Goal: Download file/media

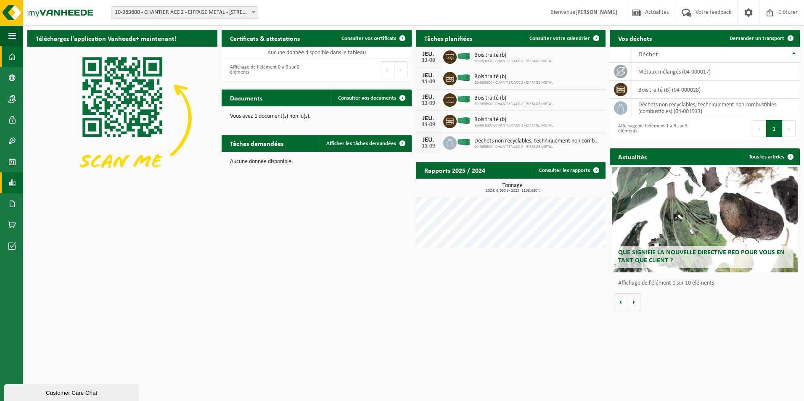
click at [14, 187] on span at bounding box center [12, 183] width 8 height 21
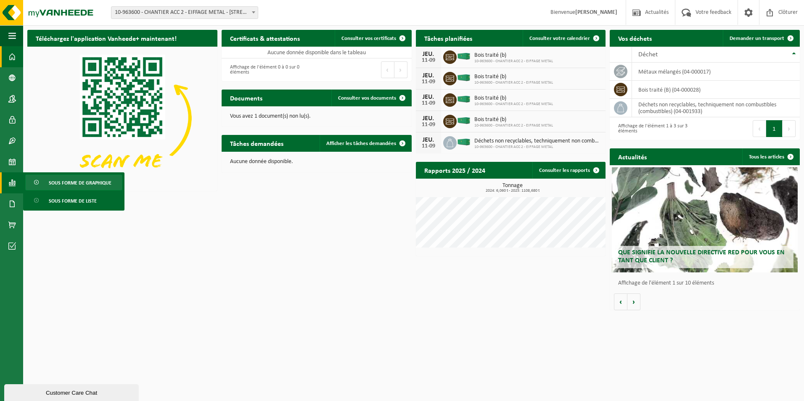
click at [101, 183] on span "Sous forme de graphique" at bounding box center [80, 183] width 63 height 16
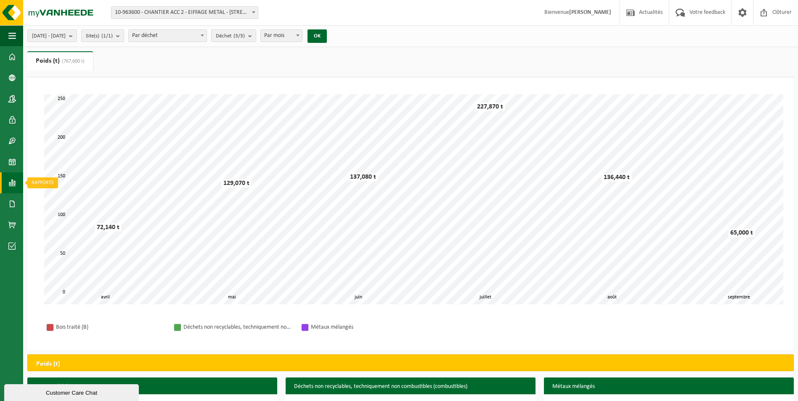
click at [8, 181] on link "Rapports" at bounding box center [11, 183] width 23 height 21
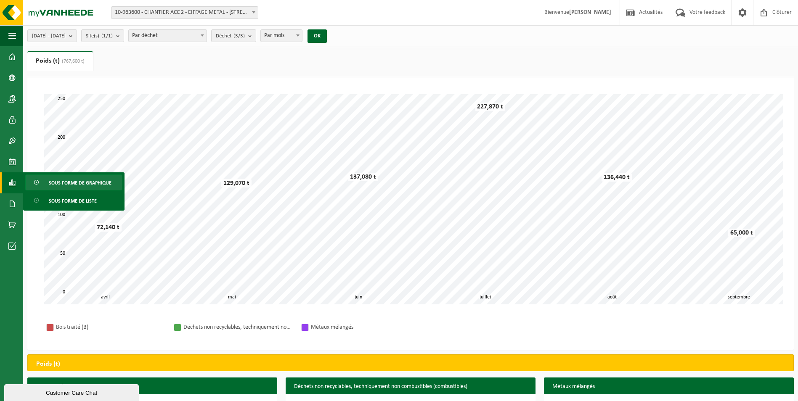
click at [502, 330] on div "Patientez Le téléchargement est un peu long en raison de la grande quantité de …" at bounding box center [410, 213] width 767 height 273
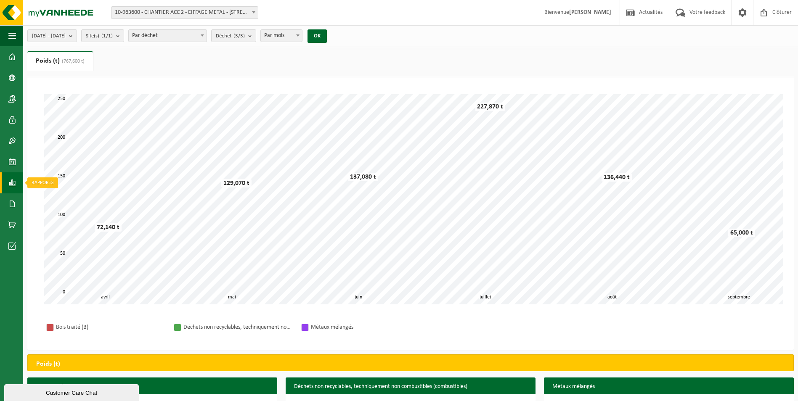
click at [8, 183] on link "Rapports" at bounding box center [11, 183] width 23 height 21
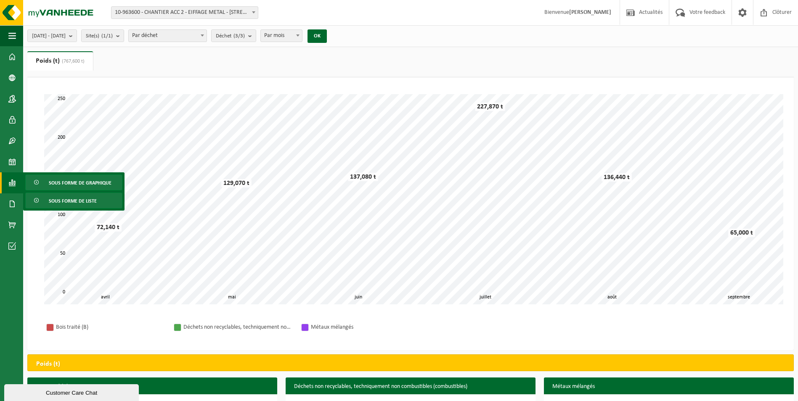
click at [73, 204] on span "Sous forme de liste" at bounding box center [73, 201] width 48 height 16
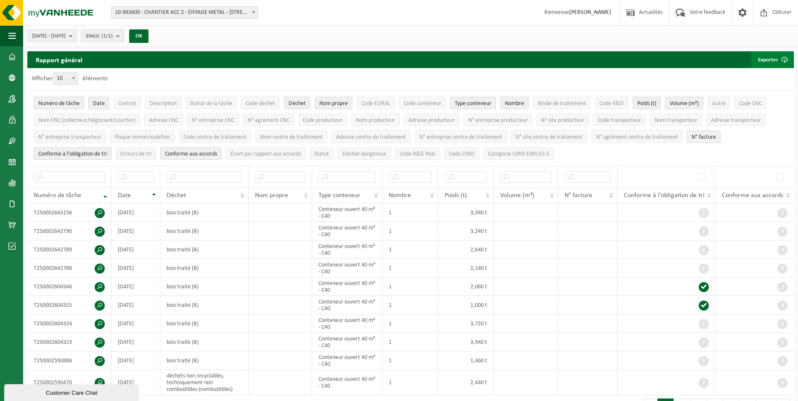
click at [779, 64] on span "submit" at bounding box center [784, 59] width 17 height 17
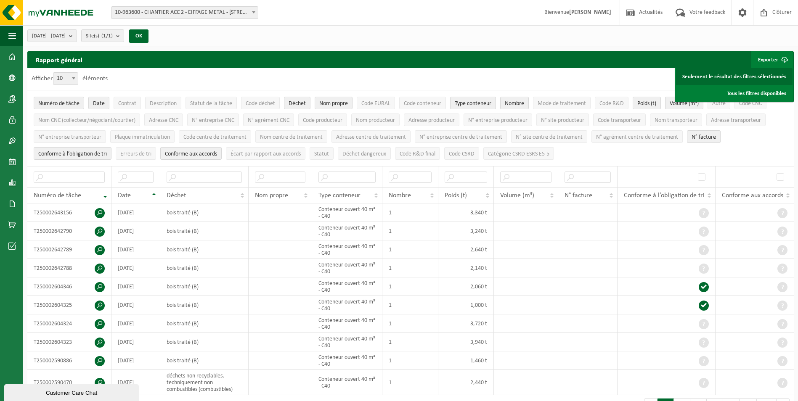
click at [762, 76] on link "Seulement le résultat des filtres sélectionnés" at bounding box center [734, 76] width 117 height 17
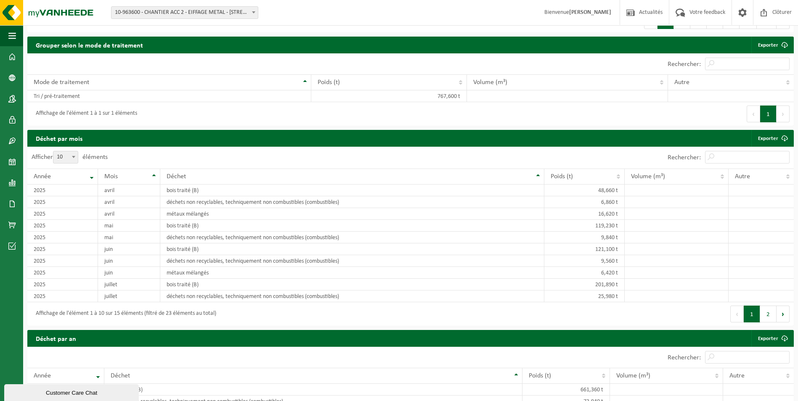
scroll to position [386, 0]
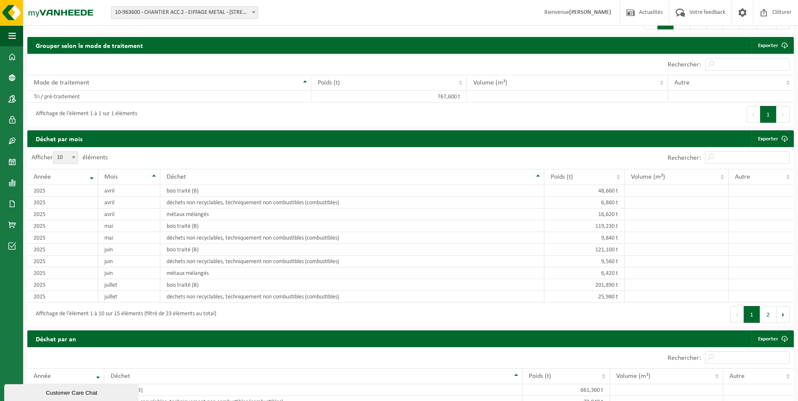
click at [72, 154] on span at bounding box center [73, 157] width 8 height 11
click at [72, 152] on select "10 25 50 100" at bounding box center [67, 151] width 25 height 0
select select "100"
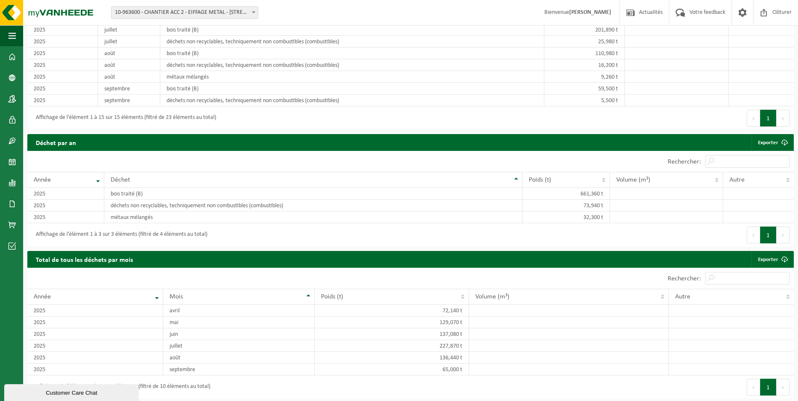
scroll to position [0, 0]
